Goal: Book appointment/travel/reservation

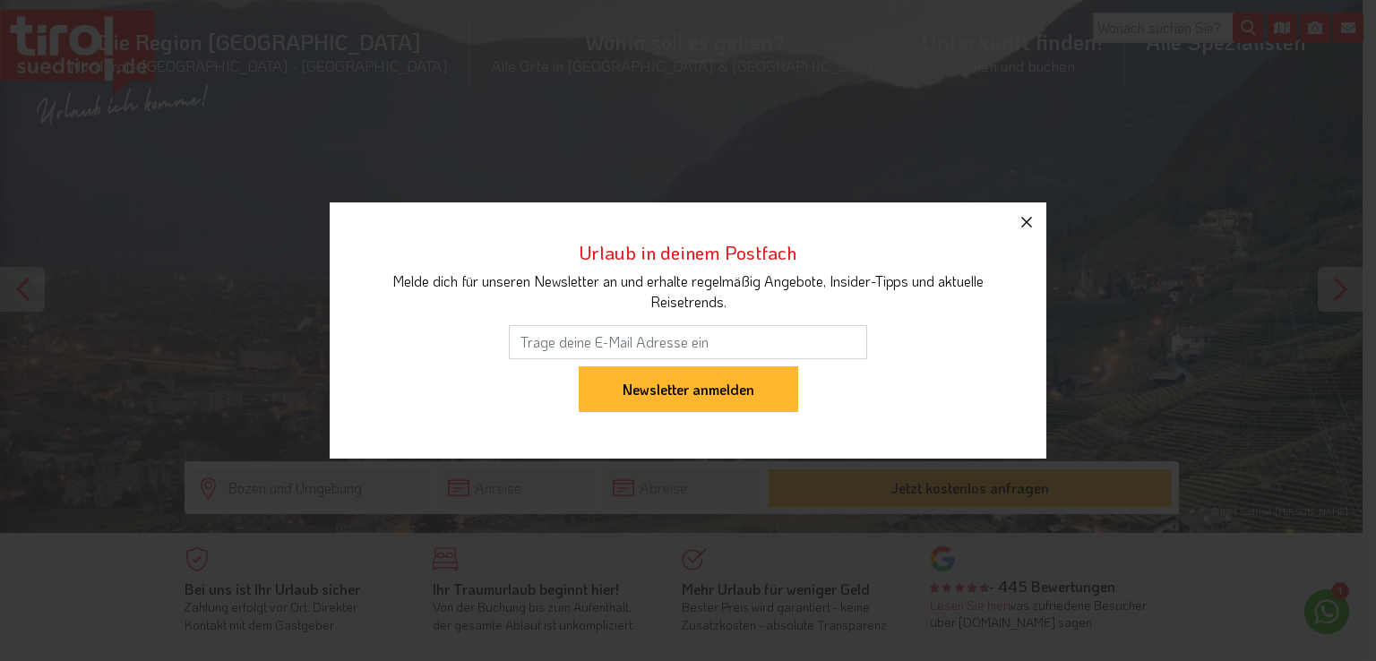
click at [1032, 226] on icon "button" at bounding box center [1026, 221] width 21 height 21
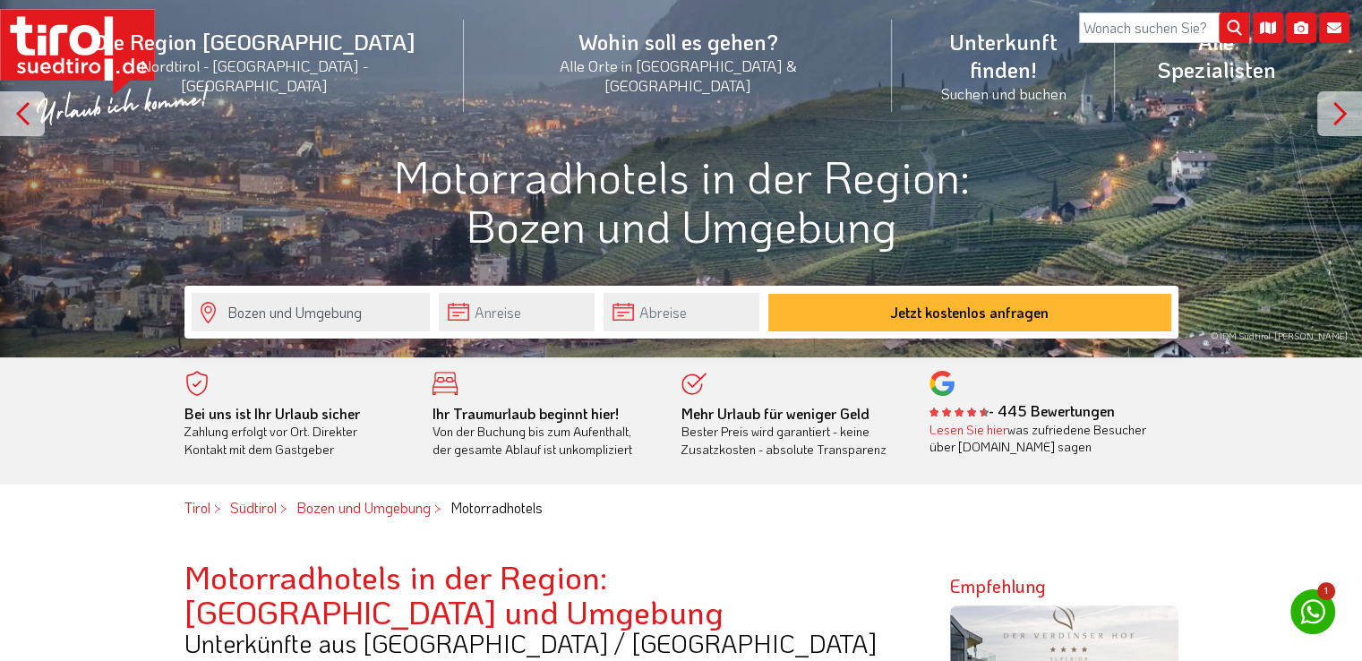
scroll to position [179, 0]
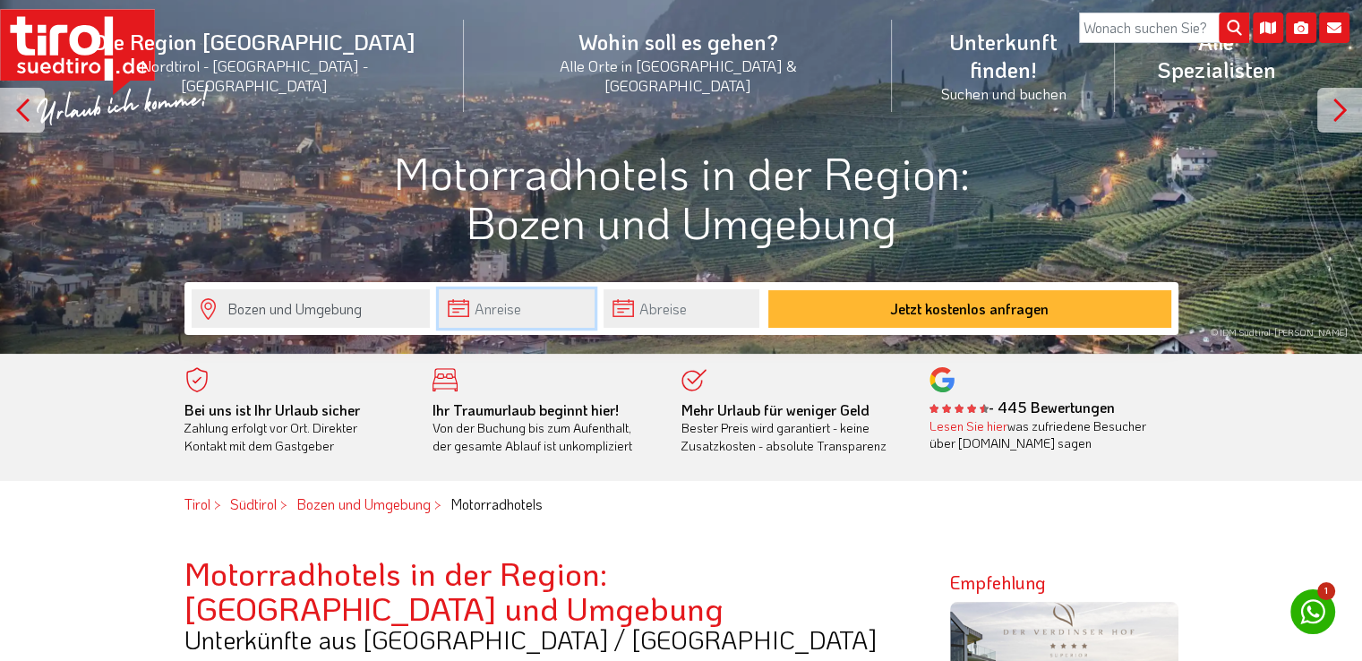
click at [496, 313] on input "text" at bounding box center [517, 308] width 156 height 39
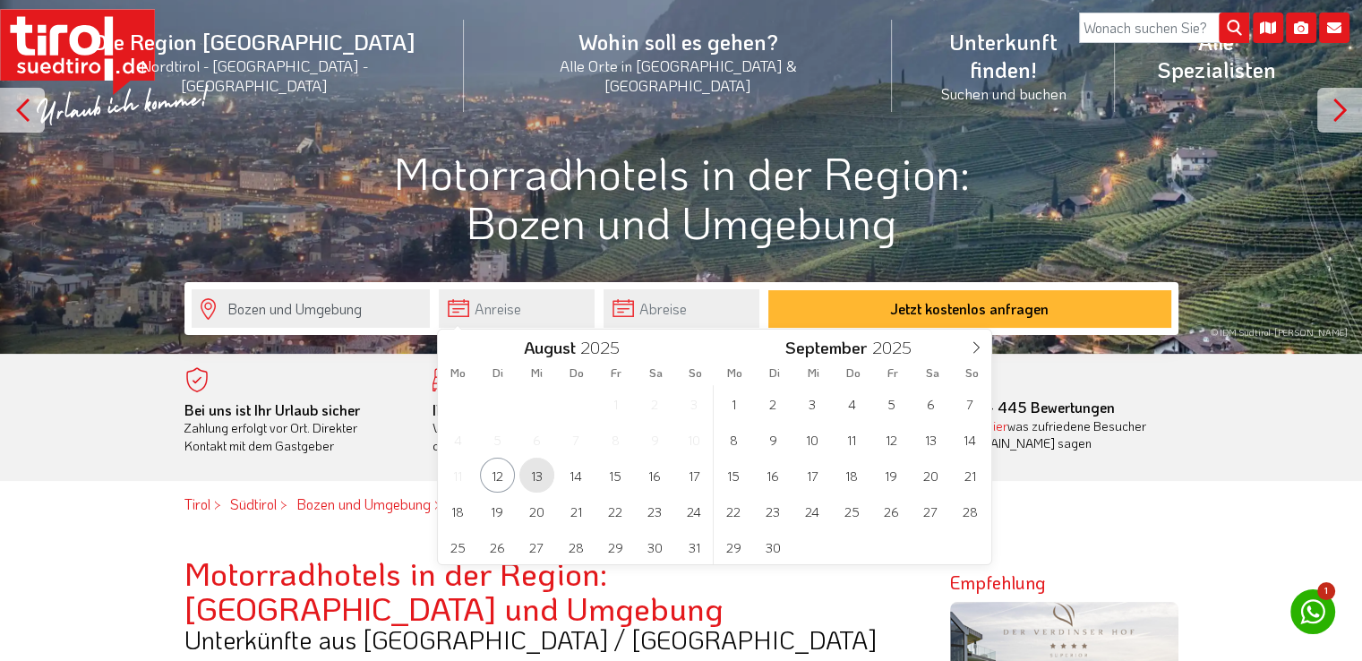
click at [527, 476] on span "13" at bounding box center [536, 475] width 35 height 35
click at [609, 475] on span "15" at bounding box center [615, 475] width 35 height 35
type input "[DATE]"
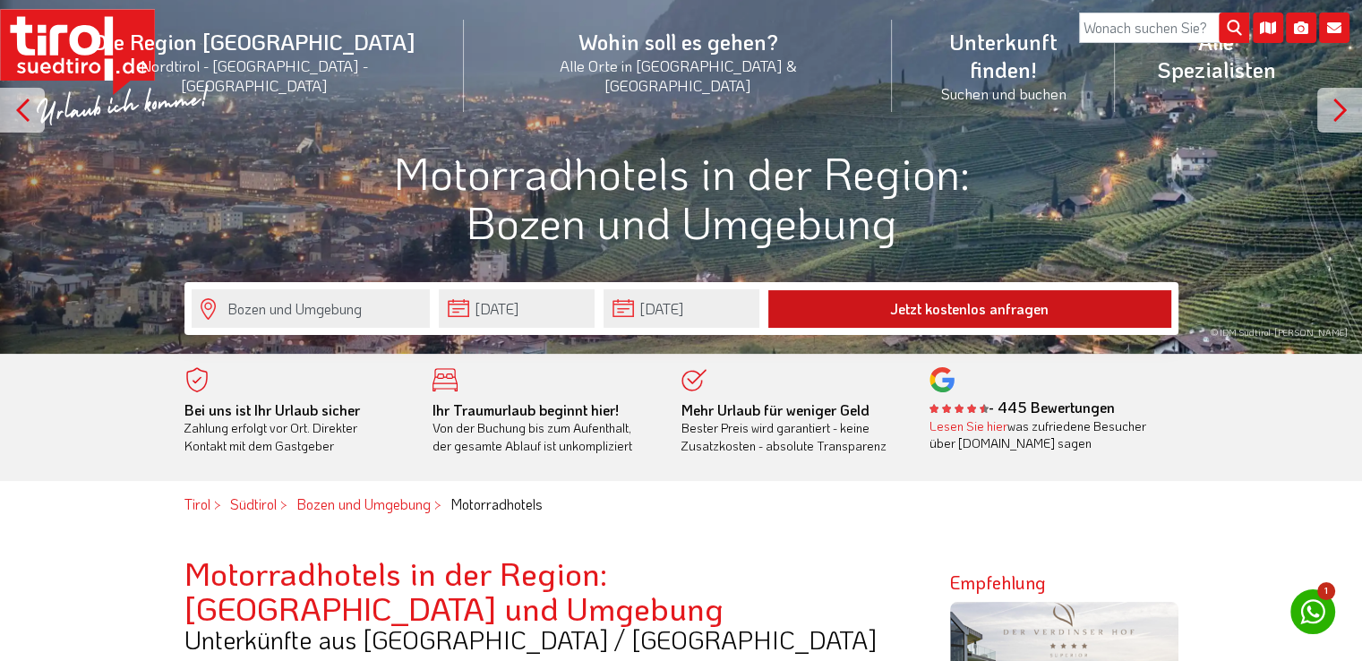
click at [888, 316] on button "Jetzt kostenlos anfragen" at bounding box center [969, 309] width 403 height 38
